Goal: Task Accomplishment & Management: Use online tool/utility

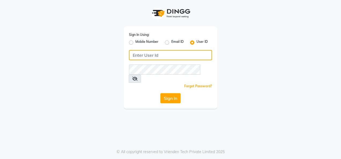
click at [148, 54] on input "Username" at bounding box center [170, 55] width 83 height 10
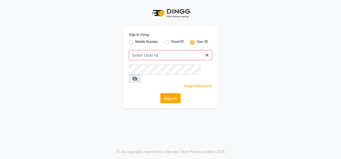
click at [135, 42] on label "Mobile Number" at bounding box center [146, 42] width 23 height 6
click at [135, 42] on input "Mobile Number" at bounding box center [136, 40] width 3 height 3
radio input "true"
radio input "false"
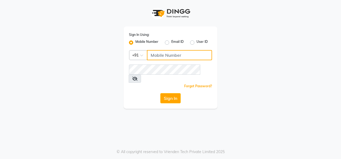
click at [162, 57] on input "Username" at bounding box center [179, 55] width 65 height 10
type input "266120"
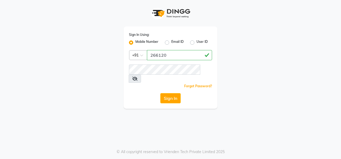
click at [194, 42] on div "User ID" at bounding box center [199, 42] width 18 height 6
click at [196, 42] on label "User ID" at bounding box center [201, 42] width 11 height 6
click at [196, 42] on input "User ID" at bounding box center [197, 40] width 3 height 3
radio input "true"
radio input "false"
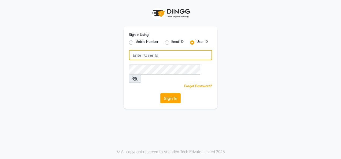
click at [169, 50] on input "Username" at bounding box center [170, 55] width 83 height 10
type input "e2661-20"
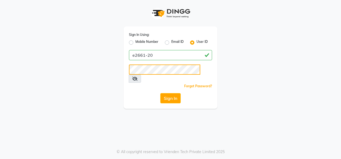
click at [160, 93] on button "Sign In" at bounding box center [170, 98] width 20 height 10
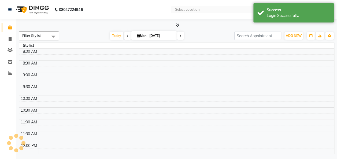
select select "en"
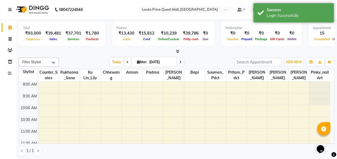
click at [12, 10] on link at bounding box center [10, 9] width 5 height 15
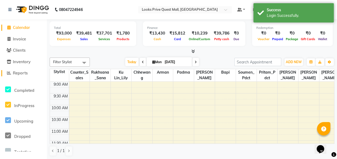
click at [9, 75] on icon at bounding box center [9, 73] width 4 height 4
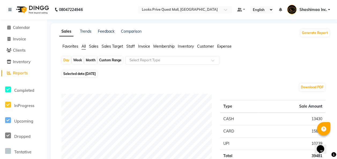
click at [10, 72] on icon at bounding box center [9, 73] width 4 height 4
click at [131, 47] on span "Staff" at bounding box center [130, 46] width 9 height 5
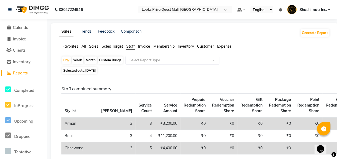
click at [96, 71] on span "[DATE]" at bounding box center [90, 71] width 10 height 4
select select "9"
select select "2025"
click at [93, 74] on span "Selected date: [DATE]" at bounding box center [79, 70] width 35 height 7
select select "9"
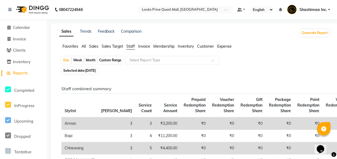
select select "2025"
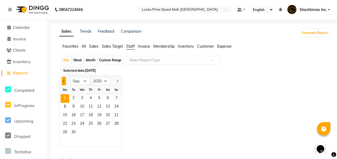
click at [62, 81] on button "Previous month" at bounding box center [64, 81] width 4 height 9
select select "8"
click at [99, 97] on span "1" at bounding box center [99, 98] width 9 height 9
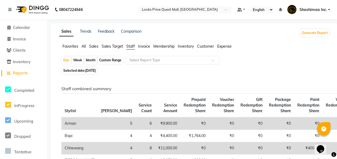
click at [114, 60] on div "Custom Range" at bounding box center [110, 59] width 25 height 7
select select "8"
select select "2025"
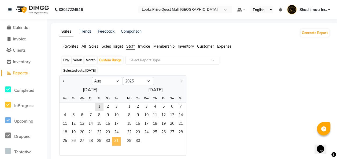
click at [117, 140] on span "31" at bounding box center [116, 141] width 9 height 9
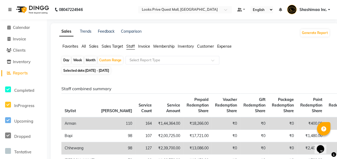
click at [10, 10] on icon at bounding box center [9, 10] width 3 height 4
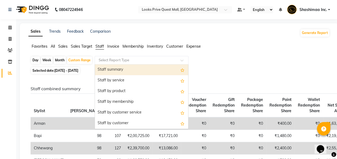
click at [122, 59] on input "text" at bounding box center [135, 60] width 77 height 5
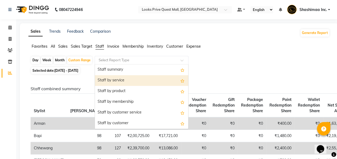
click at [123, 84] on div "Staff by service" at bounding box center [141, 80] width 93 height 11
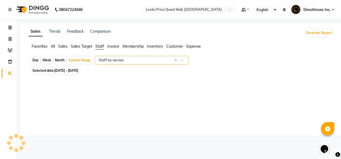
select select "full_report"
select select "csv"
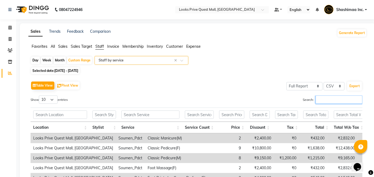
click at [340, 101] on input "Search:" at bounding box center [338, 99] width 47 height 8
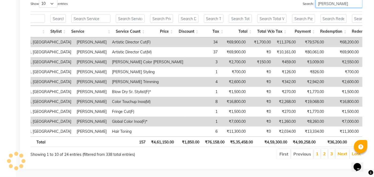
scroll to position [0, 41]
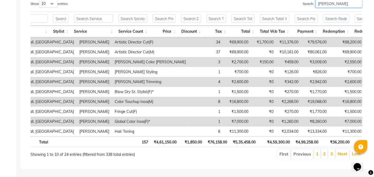
type input "[PERSON_NAME]"
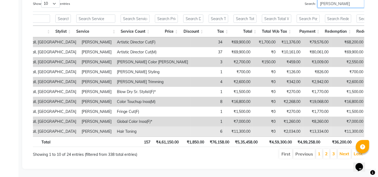
scroll to position [0, 0]
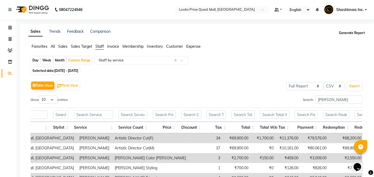
click at [340, 32] on button "Generate Report" at bounding box center [351, 32] width 29 height 7
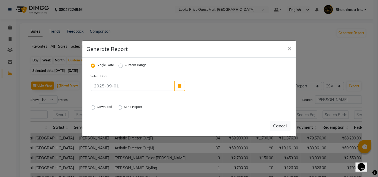
click at [125, 66] on label "Custom Range" at bounding box center [136, 65] width 22 height 6
click at [120, 66] on input "Custom Range" at bounding box center [122, 66] width 4 height 4
radio input "true"
select select "9"
select select "2025"
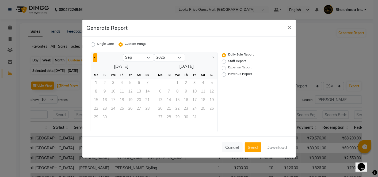
click at [96, 57] on button "Previous month" at bounding box center [95, 57] width 4 height 9
select select "8"
click at [128, 82] on span "1" at bounding box center [130, 83] width 9 height 9
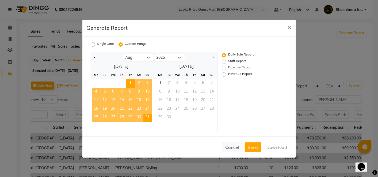
click at [147, 116] on span "31" at bounding box center [148, 118] width 9 height 9
click at [228, 61] on label "Staff Report" at bounding box center [237, 61] width 18 height 6
click at [225, 61] on input "Staff Report" at bounding box center [225, 61] width 4 height 4
radio input "true"
click at [274, 145] on button "Download" at bounding box center [277, 147] width 27 height 10
